Goal: Navigation & Orientation: Find specific page/section

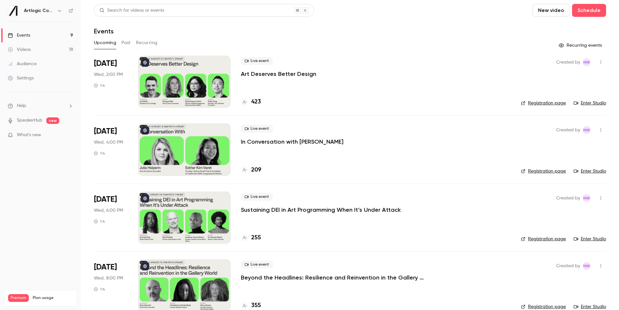
click at [48, 53] on link "Videos 18" at bounding box center [40, 49] width 81 height 14
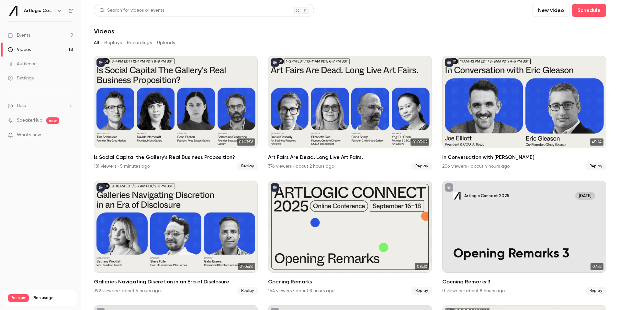
click at [209, 10] on div "Search for videos or events" at bounding box center [204, 10] width 220 height 13
click at [31, 65] on div "Audience" at bounding box center [22, 64] width 29 height 6
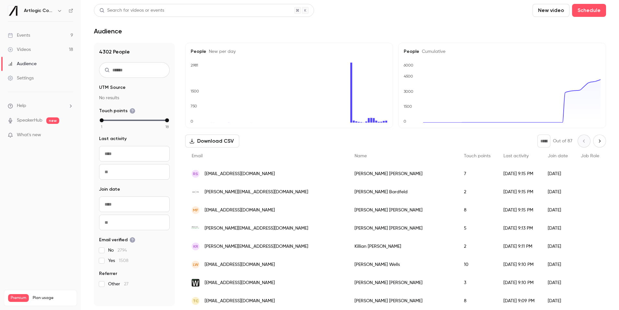
click at [29, 47] on div "Videos" at bounding box center [19, 49] width 23 height 6
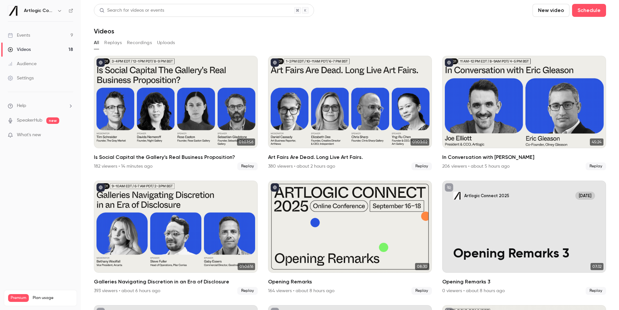
click at [70, 8] on icon at bounding box center [71, 10] width 5 height 5
